Goal: Transaction & Acquisition: Purchase product/service

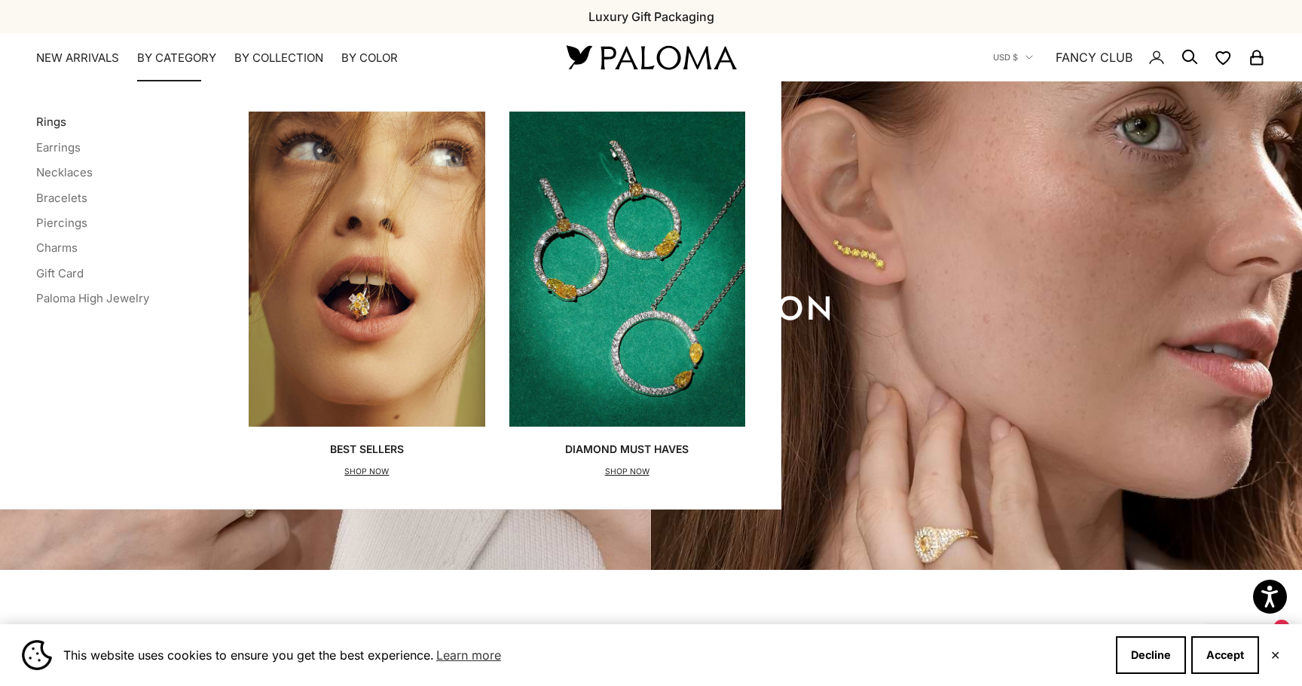
click at [54, 121] on link "Rings" at bounding box center [51, 122] width 30 height 14
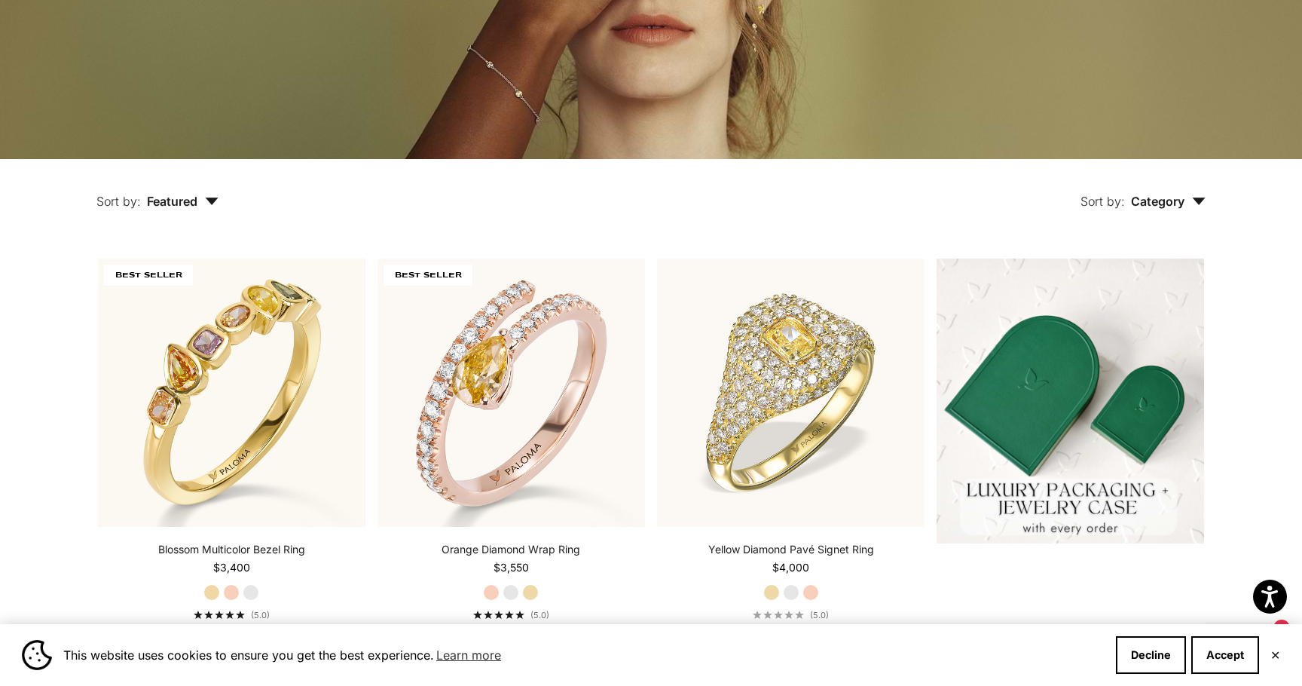
scroll to position [267, 0]
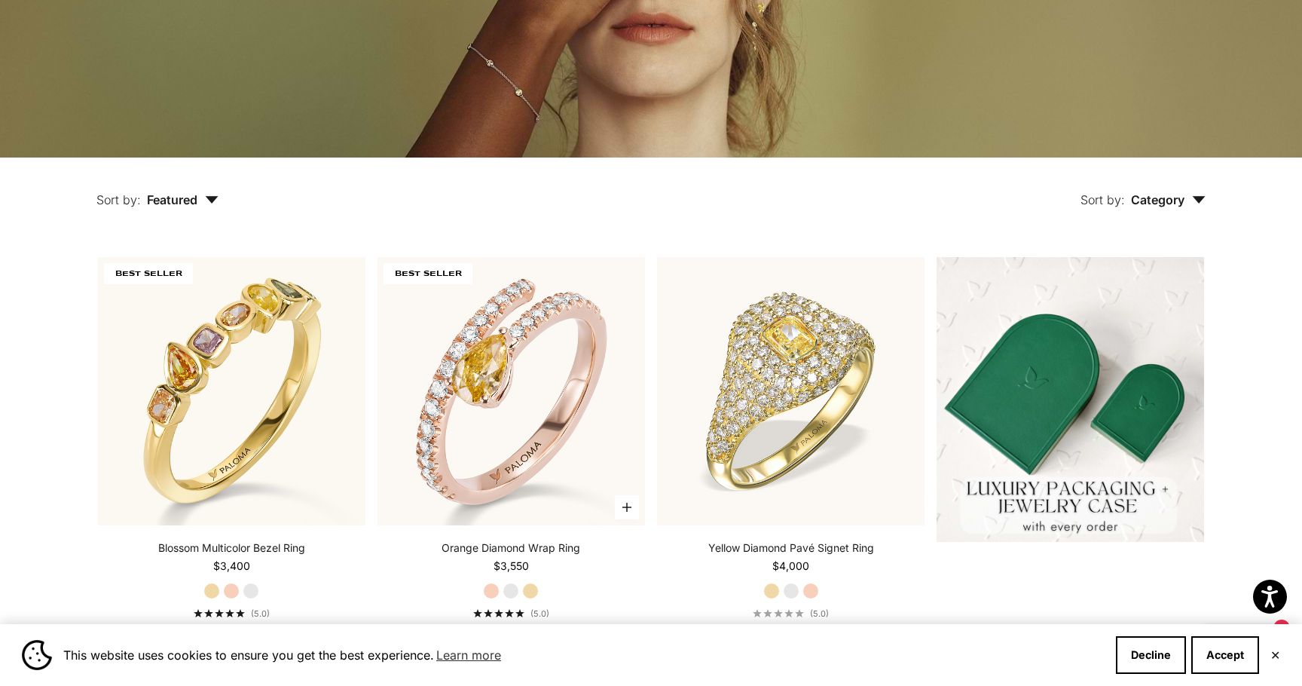
click at [514, 588] on label "White Gold" at bounding box center [511, 590] width 17 height 17
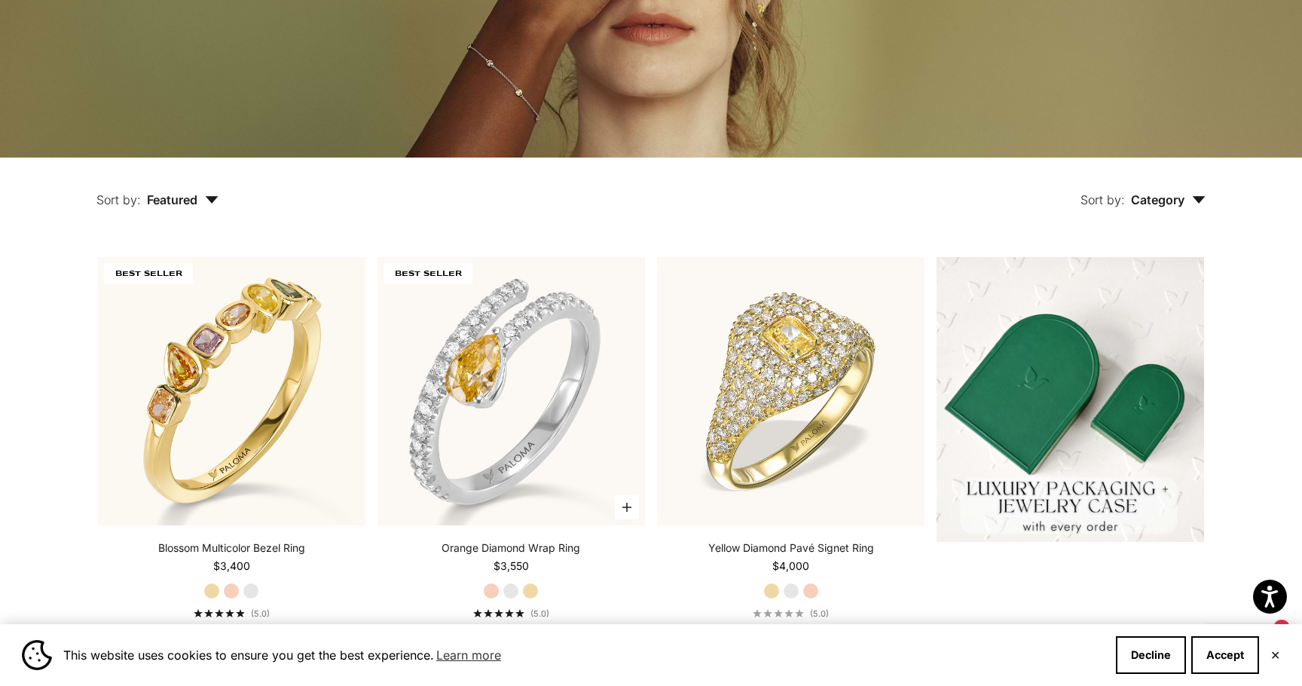
click at [533, 591] on label "Yellow Gold" at bounding box center [530, 590] width 17 height 17
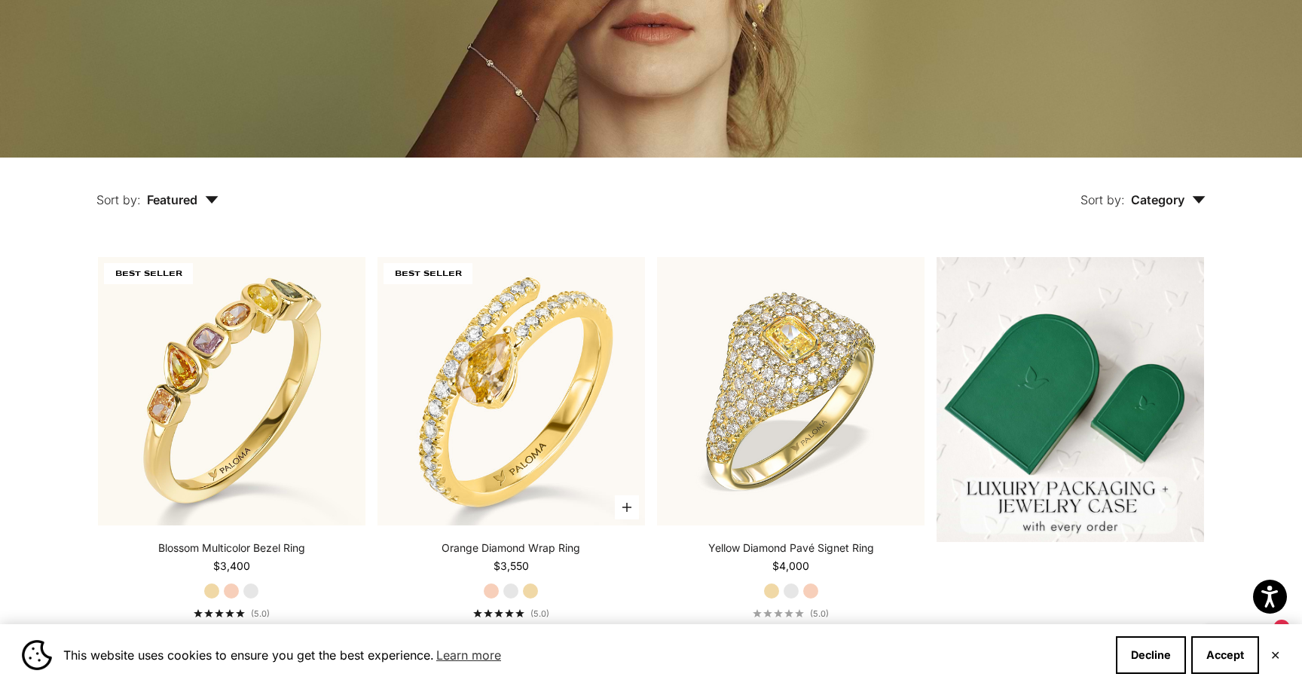
click at [492, 588] on label "Rose Gold" at bounding box center [491, 590] width 17 height 17
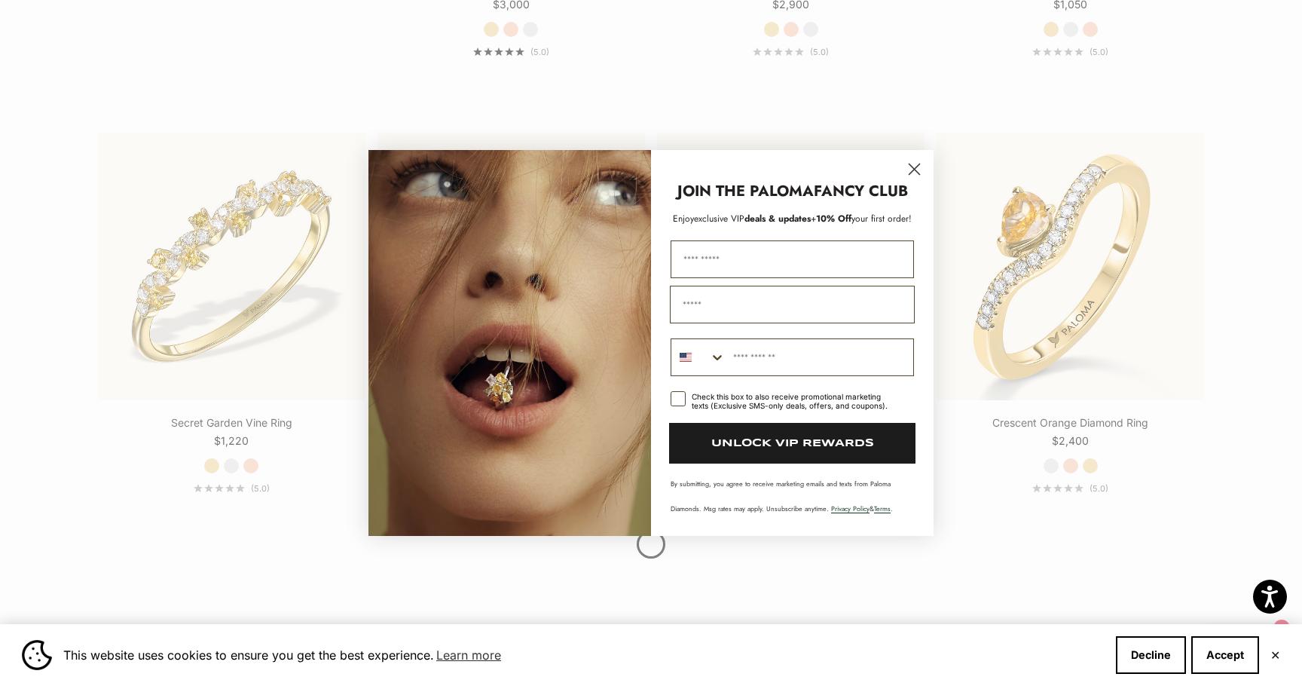
scroll to position [1701, 0]
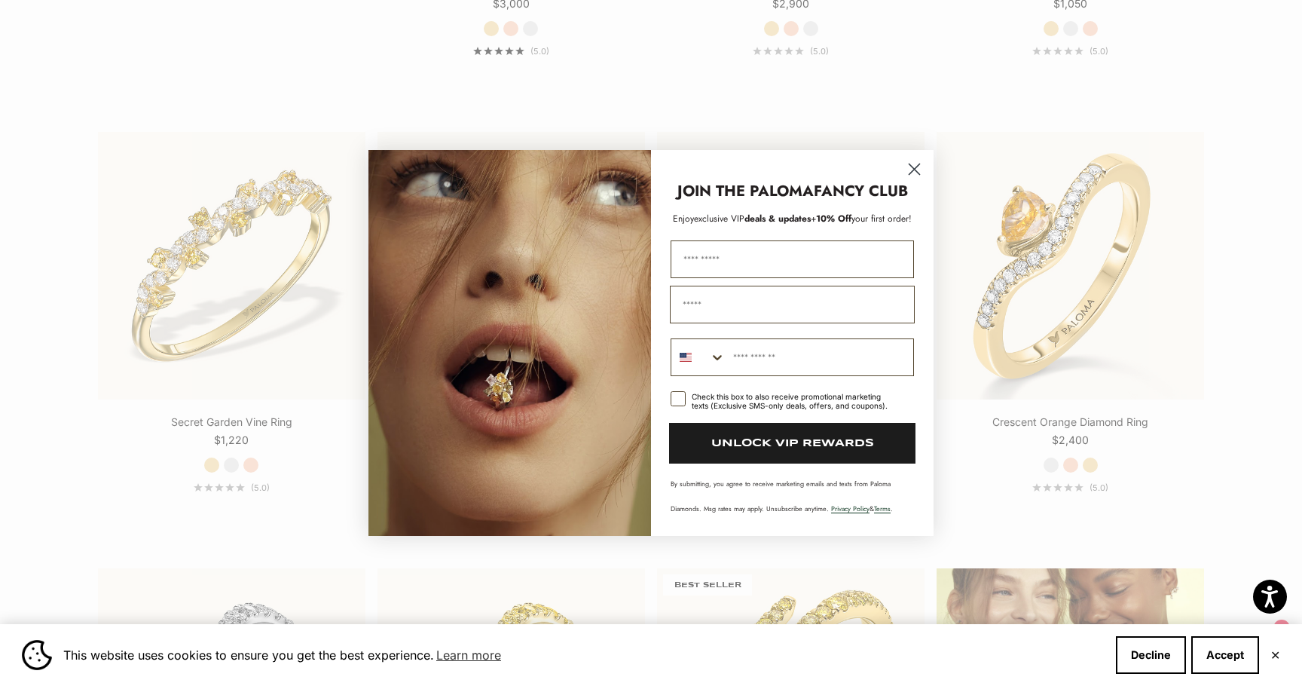
click at [914, 171] on circle "Close dialog" at bounding box center [914, 169] width 25 height 25
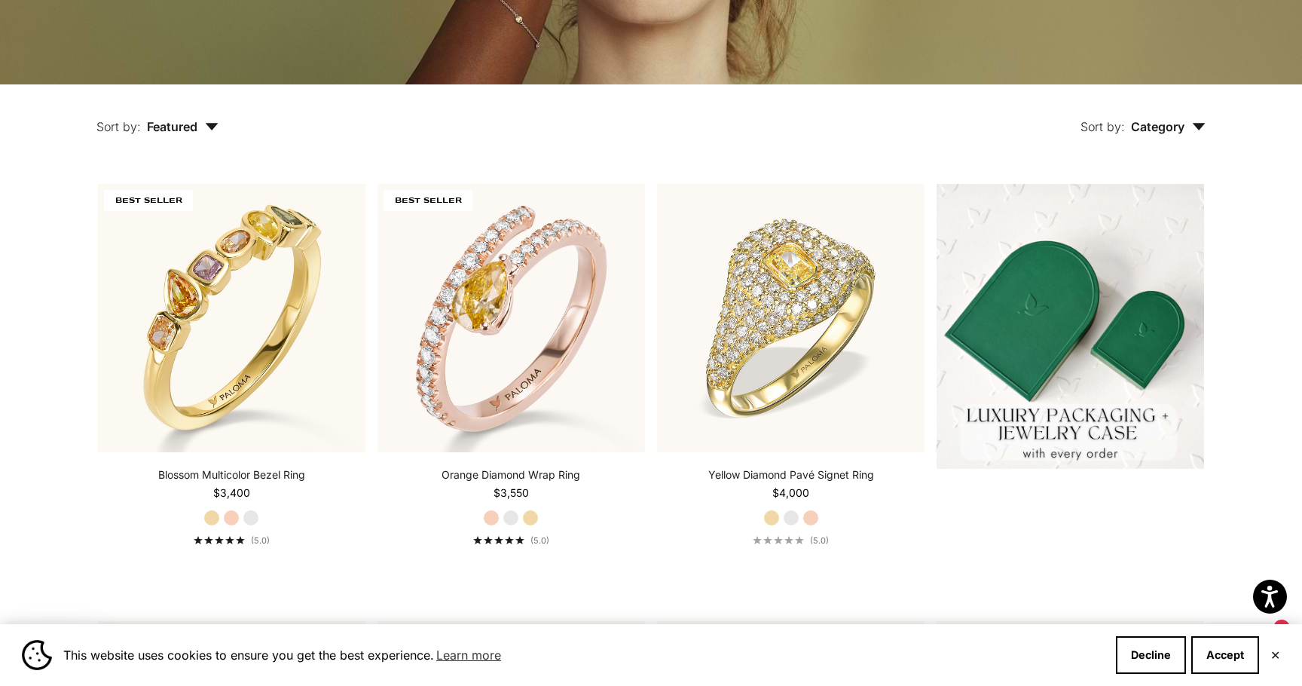
scroll to position [155, 0]
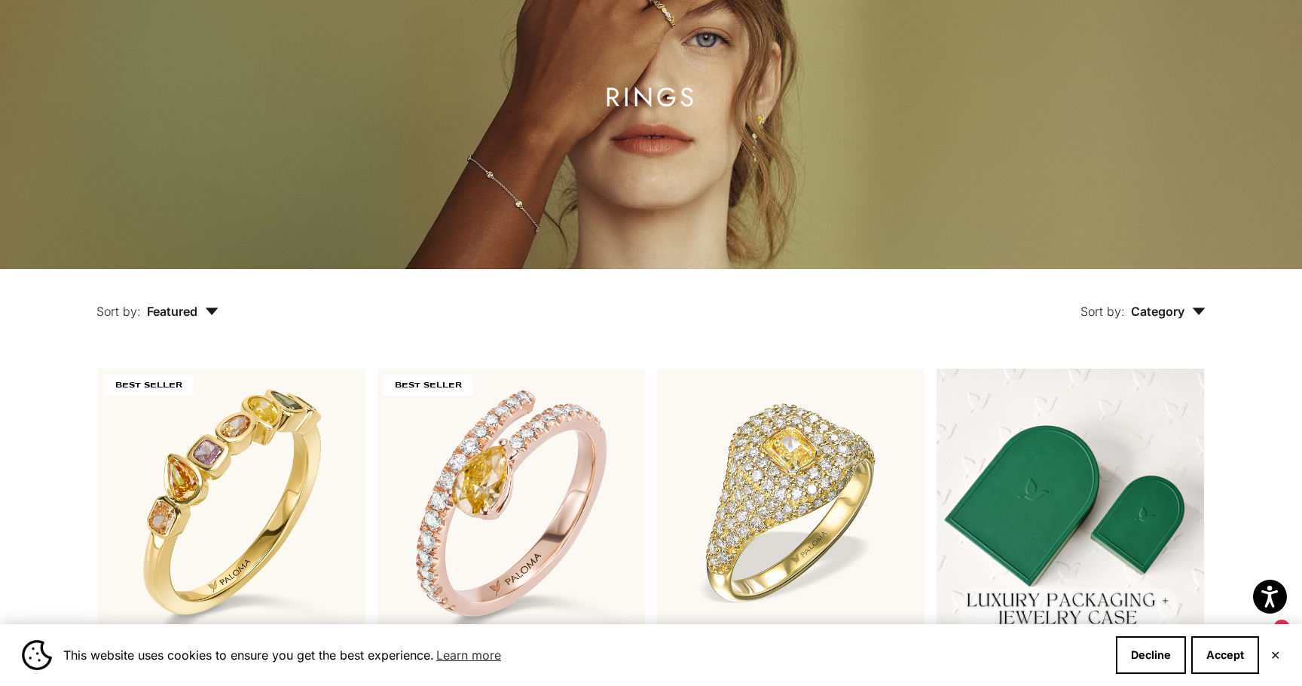
click at [1202, 315] on span "Category" at bounding box center [1168, 311] width 75 height 15
click at [1007, 319] on div "Sort by: Category Sort by Ring" at bounding box center [747, 300] width 988 height 63
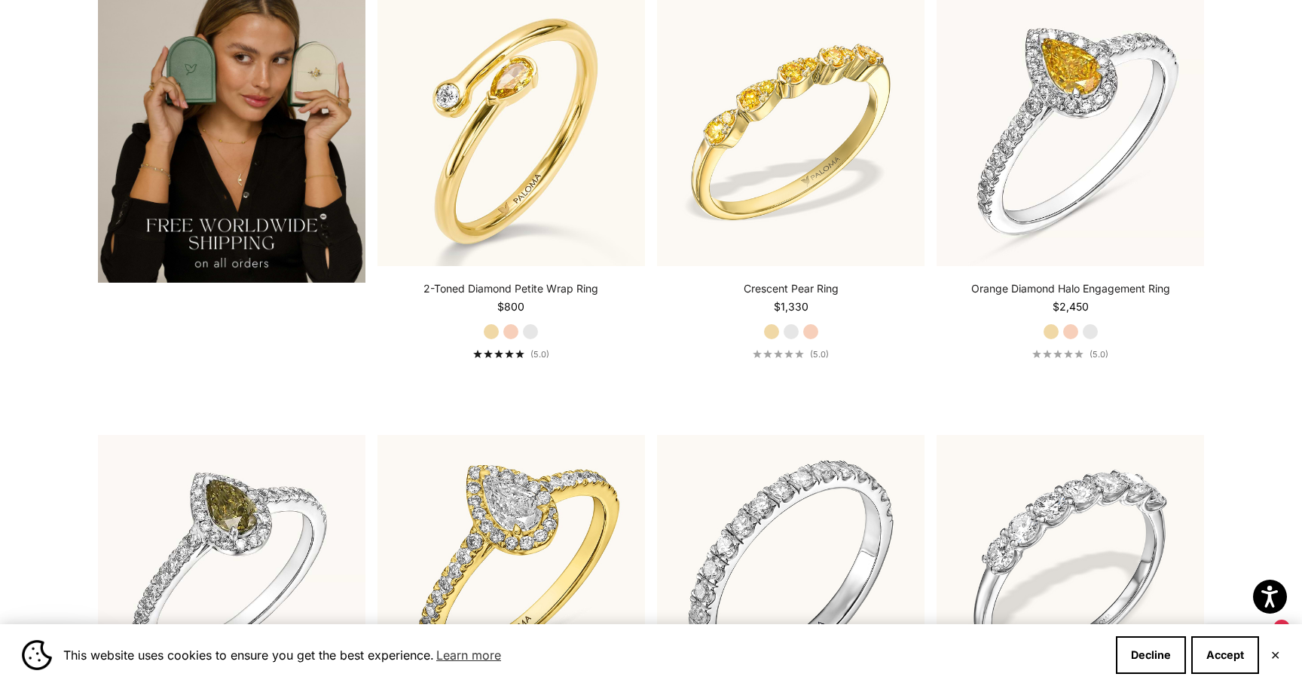
scroll to position [2899, 0]
